Goal: Task Accomplishment & Management: Manage account settings

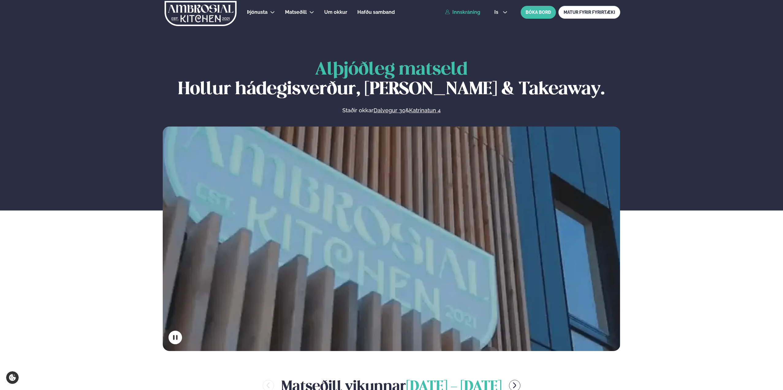
click at [469, 10] on link "Innskráning" at bounding box center [462, 13] width 35 height 6
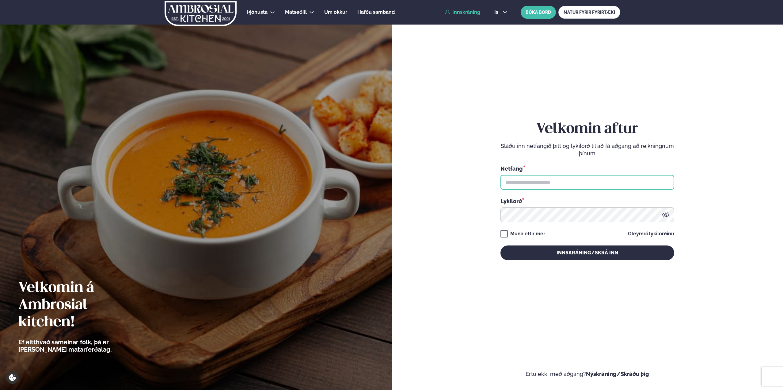
type input "**********"
click at [558, 183] on input "**********" at bounding box center [588, 182] width 174 height 15
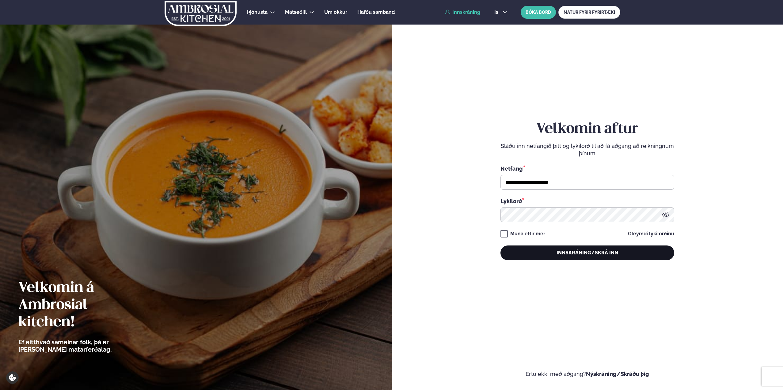
click at [577, 256] on button "Innskráning/Skrá inn" at bounding box center [588, 252] width 174 height 15
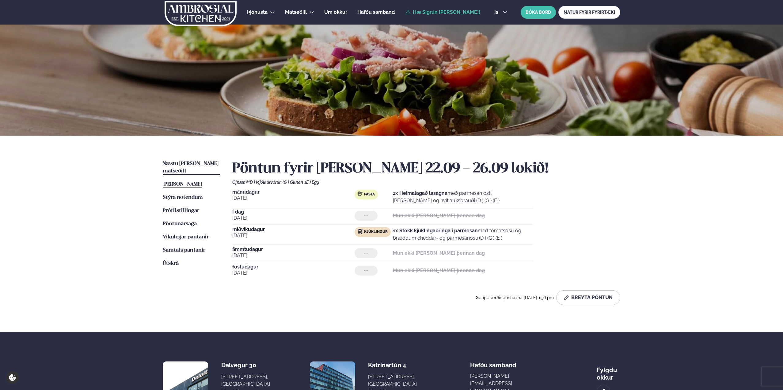
click at [186, 164] on span "Næstu [PERSON_NAME] matseðill" at bounding box center [191, 167] width 56 height 13
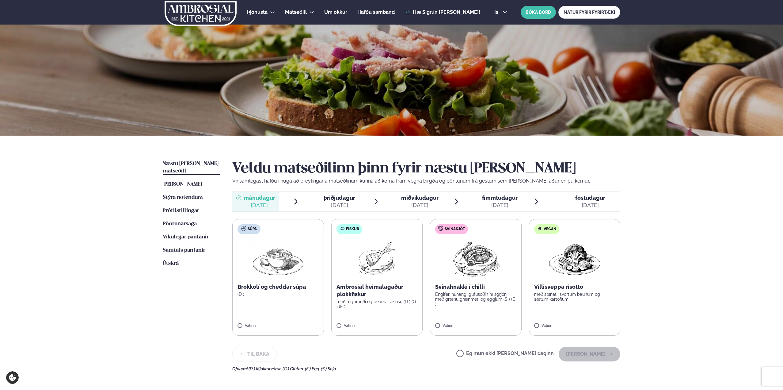
click at [344, 197] on span "þriðjudagur" at bounding box center [340, 197] width 32 height 6
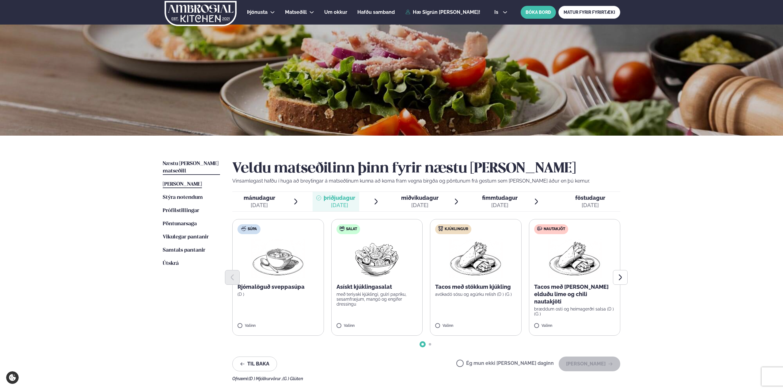
click at [202, 181] on span "[PERSON_NAME]" at bounding box center [182, 183] width 39 height 5
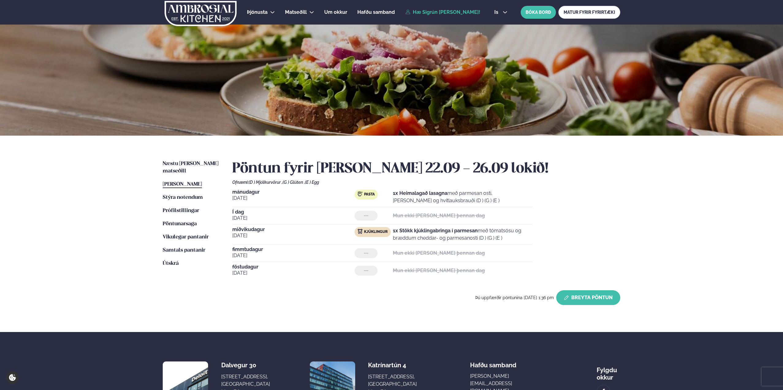
click at [605, 297] on button "Breyta Pöntun" at bounding box center [588, 297] width 64 height 15
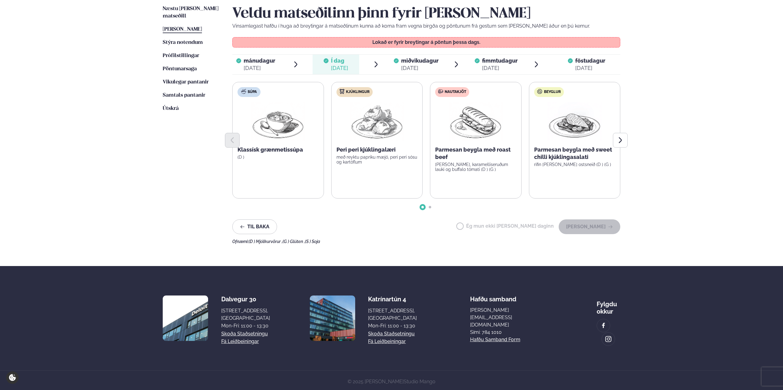
scroll to position [155, 0]
click at [173, 173] on ul "Næstu [PERSON_NAME] matseðill Næsta vika [PERSON_NAME] matseðill Þessa [PERSON_…" at bounding box center [191, 124] width 57 height 238
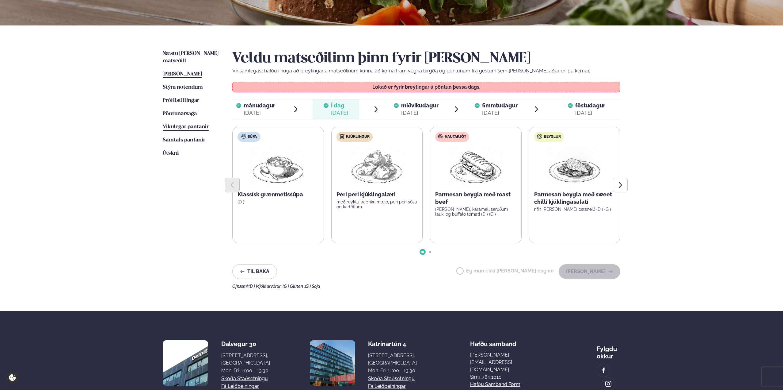
scroll to position [63, 0]
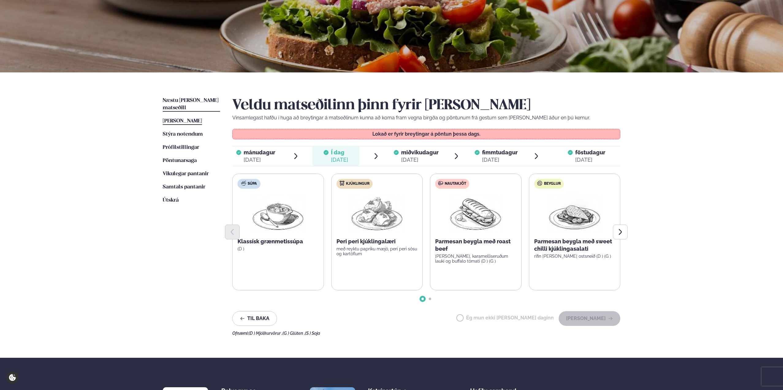
click at [192, 99] on span "Næstu [PERSON_NAME] matseðill" at bounding box center [191, 104] width 56 height 13
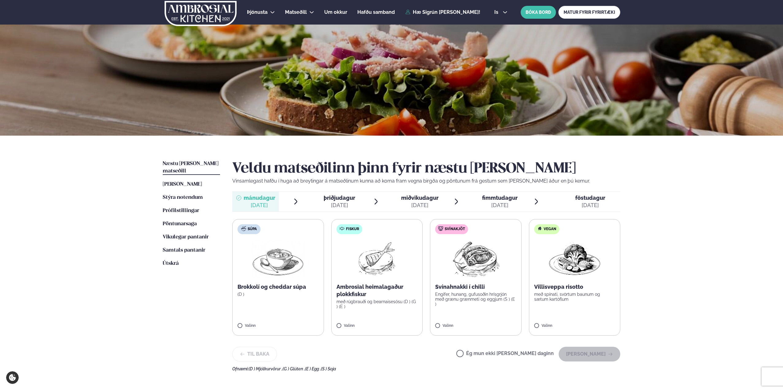
click at [350, 203] on div "[DATE]" at bounding box center [340, 204] width 32 height 7
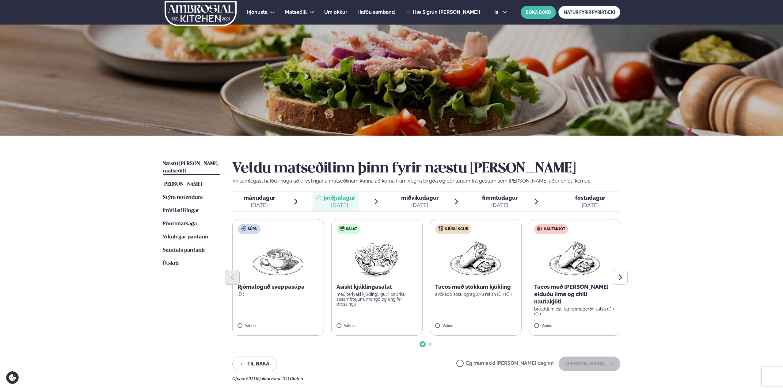
click at [474, 297] on label "Kjúklingur Tacos með stökkum kjúkling avókadó sósu og agúrku relish (D ) (G ) V…" at bounding box center [476, 277] width 92 height 116
click at [583, 364] on button "[PERSON_NAME]" at bounding box center [590, 363] width 62 height 15
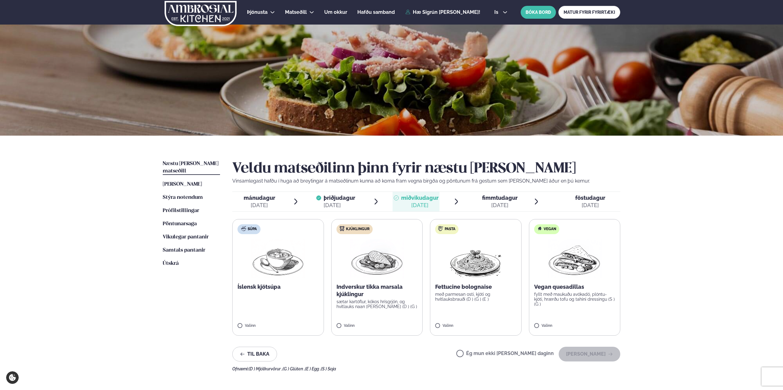
click at [388, 282] on label "Kjúklingur Indverskur tikka marsala kjúklingur sætar kartöflur, kókos hrísgrjón…" at bounding box center [377, 277] width 92 height 116
click at [608, 355] on button "[PERSON_NAME]" at bounding box center [590, 353] width 62 height 15
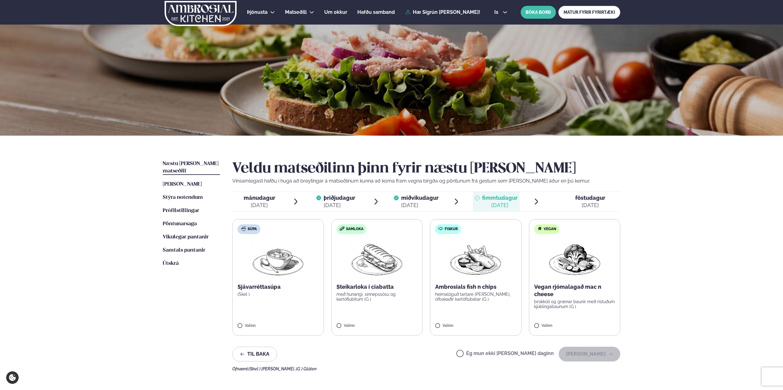
click at [515, 351] on label "Ég mun ekki [PERSON_NAME] daginn" at bounding box center [504, 354] width 97 height 6
click at [580, 357] on button "[PERSON_NAME]" at bounding box center [590, 353] width 62 height 15
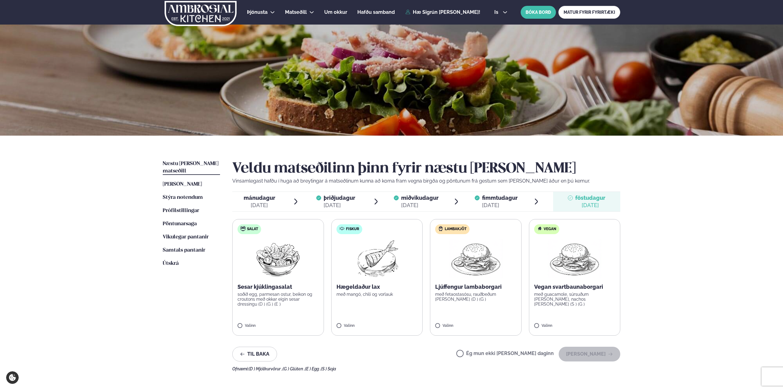
click at [253, 299] on p "soðið egg, parmesan ostur, beikon og croutons með okkar eigin sesar dressingu (…" at bounding box center [278, 299] width 81 height 15
click at [579, 351] on button "[PERSON_NAME]" at bounding box center [590, 353] width 62 height 15
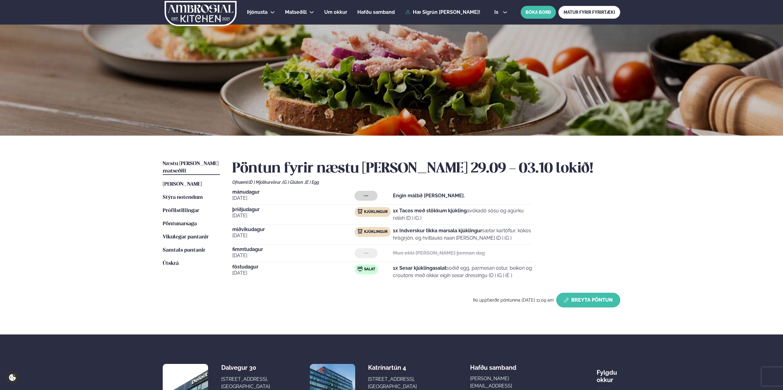
click at [586, 297] on button "Breyta Pöntun" at bounding box center [588, 299] width 64 height 15
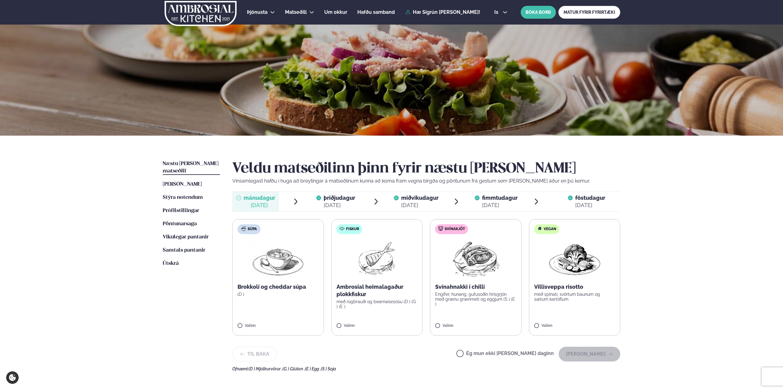
click at [545, 355] on label "Ég mun ekki [PERSON_NAME] daginn" at bounding box center [504, 354] width 97 height 6
click at [598, 357] on button "[PERSON_NAME]" at bounding box center [590, 353] width 62 height 15
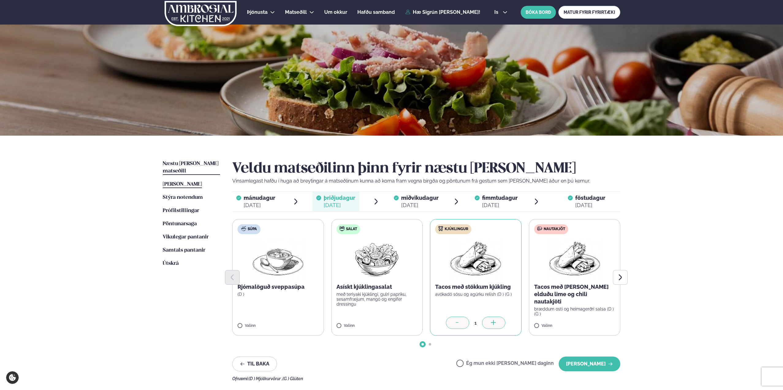
click at [193, 181] on span "[PERSON_NAME]" at bounding box center [182, 183] width 39 height 5
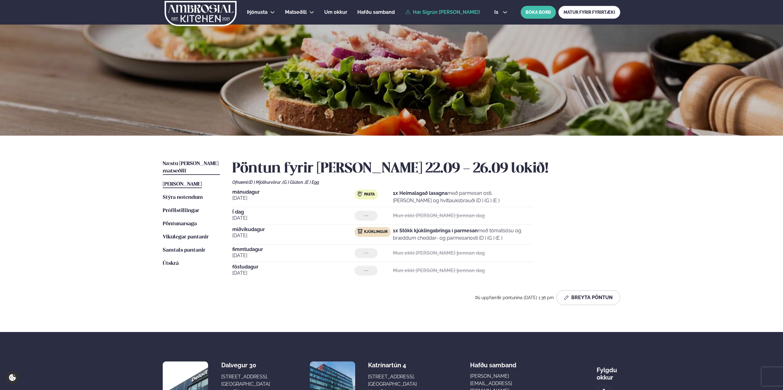
click at [193, 165] on span "Næstu [PERSON_NAME] matseðill" at bounding box center [191, 167] width 56 height 13
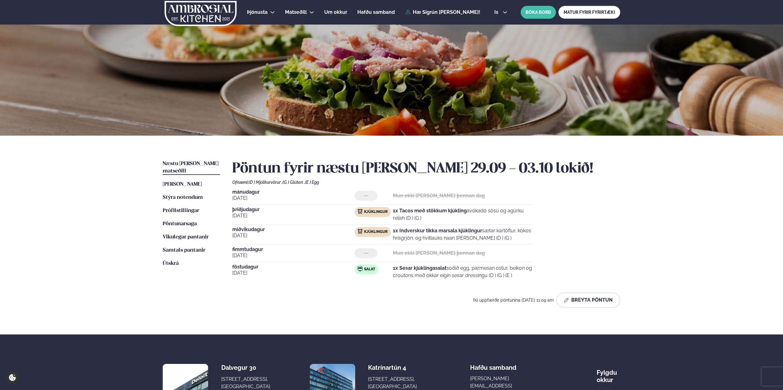
click at [204, 225] on ul "Næstu [PERSON_NAME] matseðill Næsta vika [PERSON_NAME] matseðill Þessa [PERSON_…" at bounding box center [191, 236] width 57 height 152
click at [204, 234] on span "Vikulegar pantanir" at bounding box center [186, 236] width 46 height 5
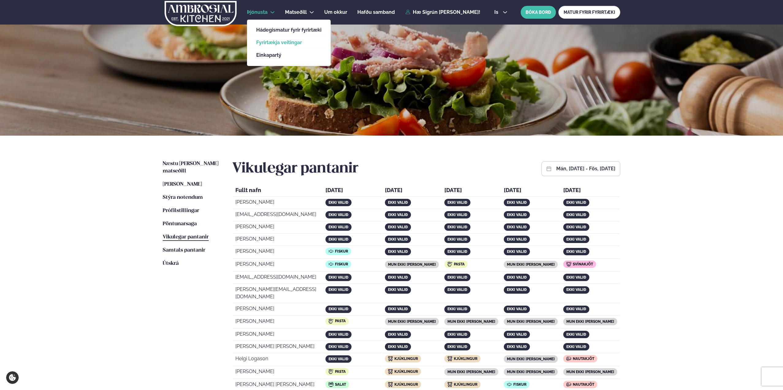
click at [282, 44] on link "Fyrirtækja veitingar" at bounding box center [288, 42] width 65 height 5
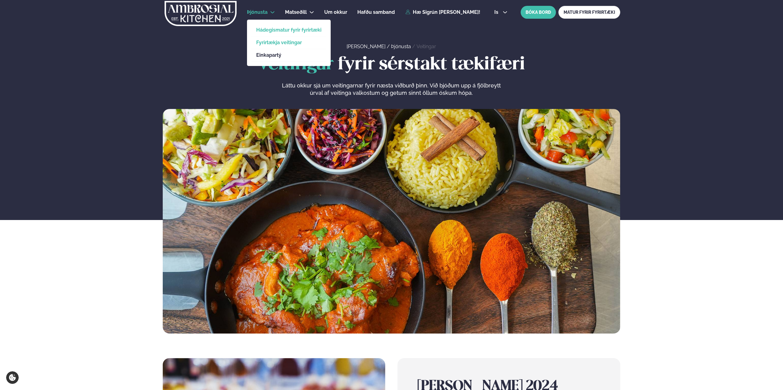
click at [273, 31] on link "Hádegismatur fyrir fyrirtæki" at bounding box center [288, 30] width 65 height 5
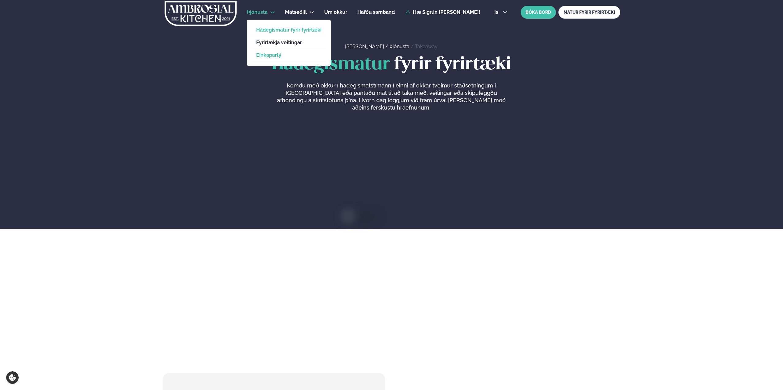
click at [280, 55] on link "Einkapartý" at bounding box center [288, 55] width 65 height 5
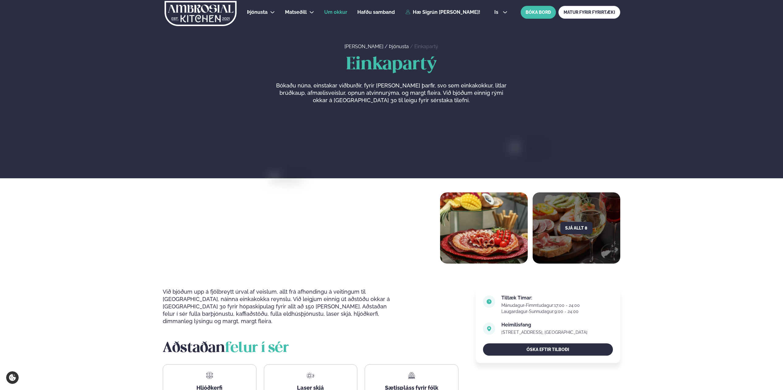
click at [341, 10] on span "Um okkur" at bounding box center [335, 12] width 23 height 6
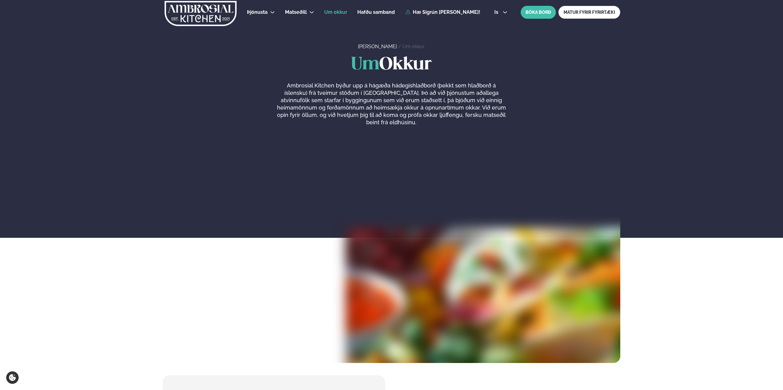
click at [239, 13] on div "Þjónusta Hádegismatur fyrir fyrirtæki Fyrirtækja veitingar Einkapartý Matseðill…" at bounding box center [391, 12] width 494 height 25
click at [237, 13] on link at bounding box center [201, 12] width 76 height 25
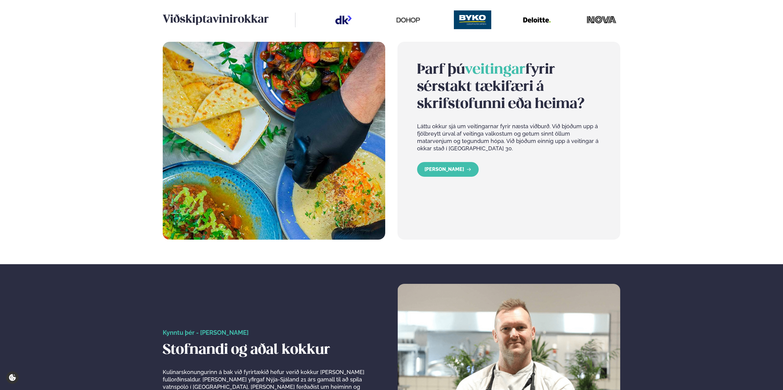
scroll to position [783, 0]
